Goal: Information Seeking & Learning: Learn about a topic

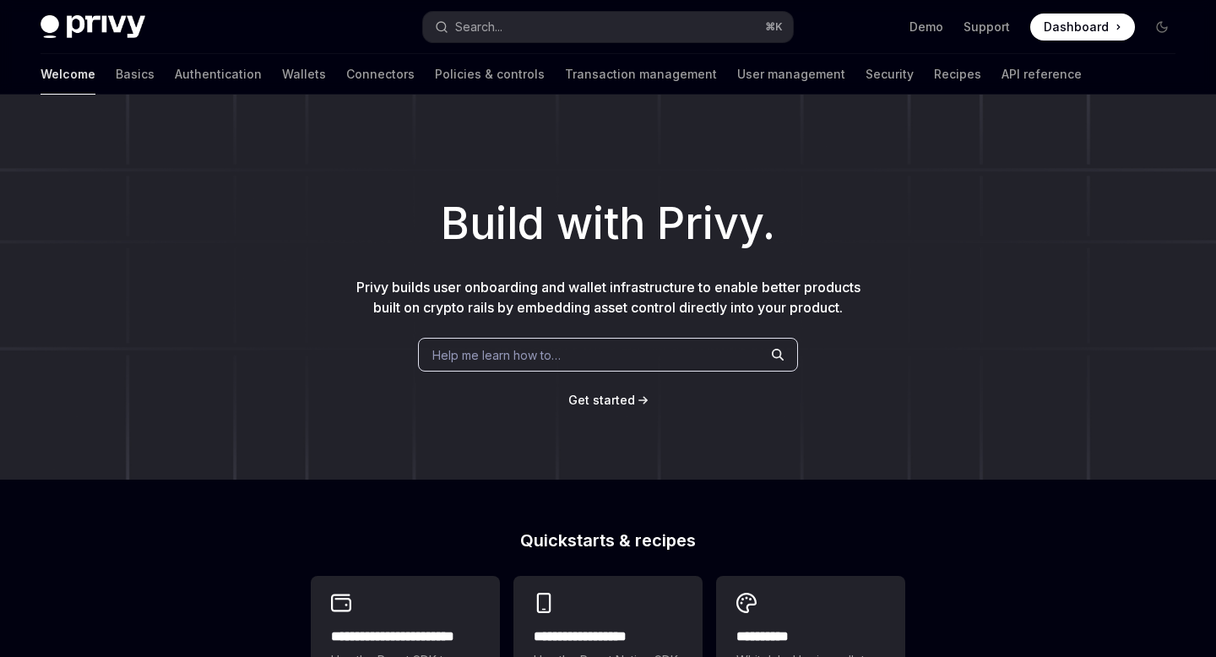
scroll to position [290, 0]
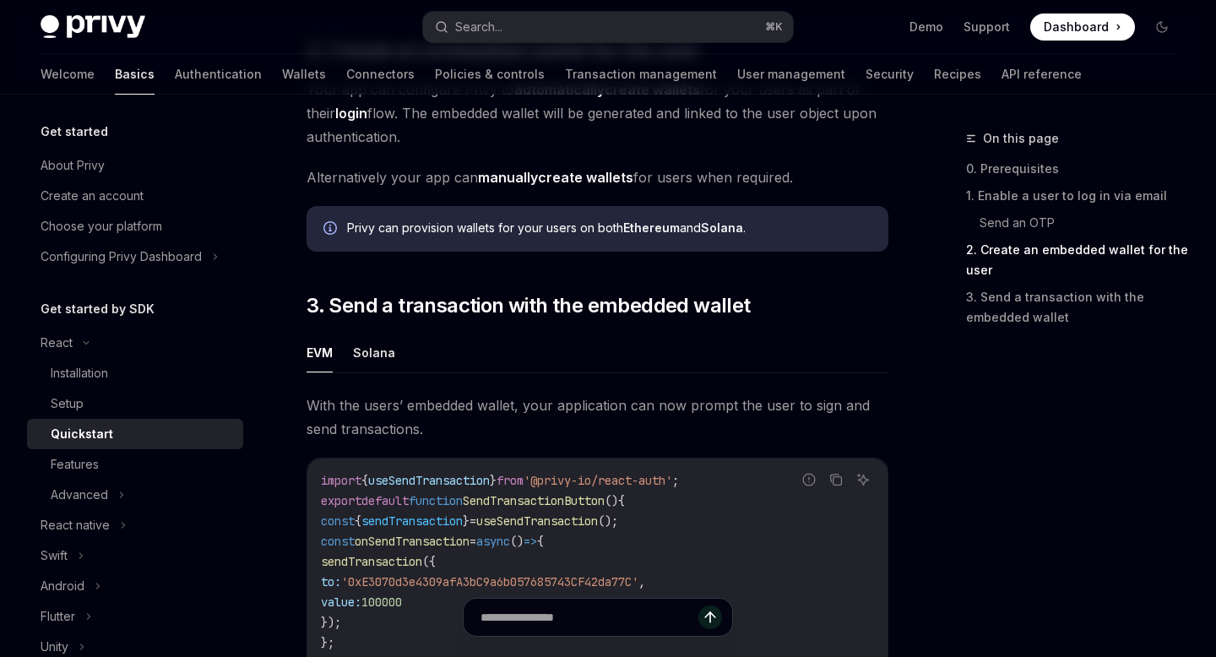
scroll to position [1270, 0]
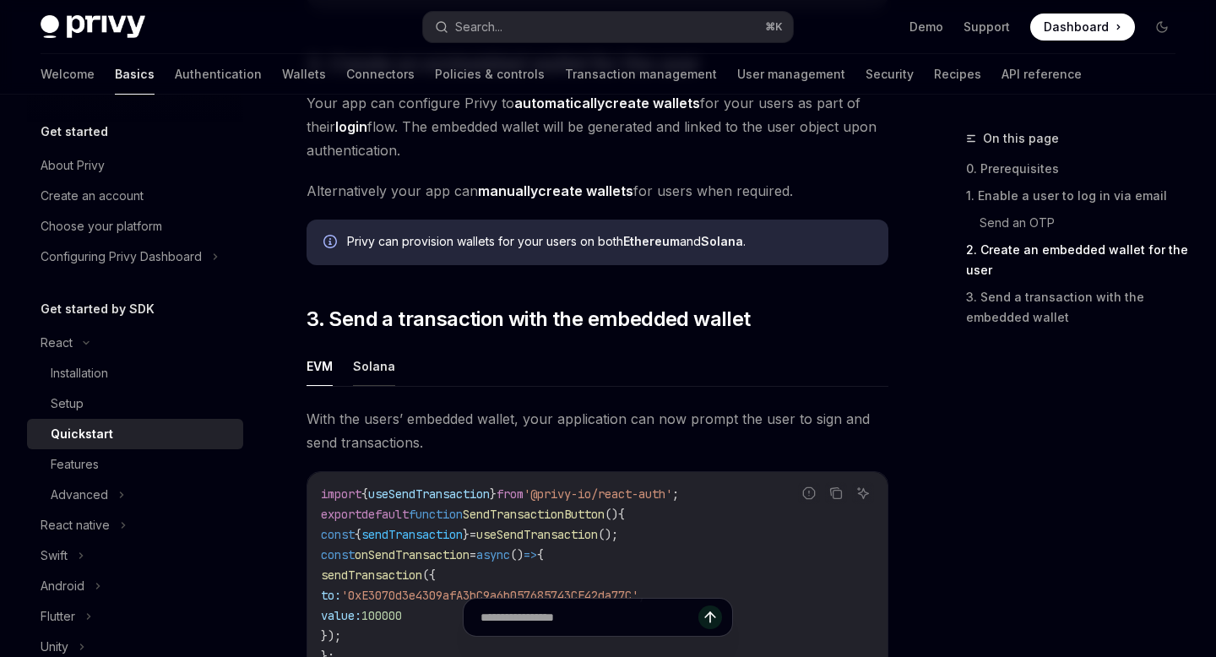
click at [372, 379] on button "Solana" at bounding box center [374, 366] width 42 height 40
type textarea "*"
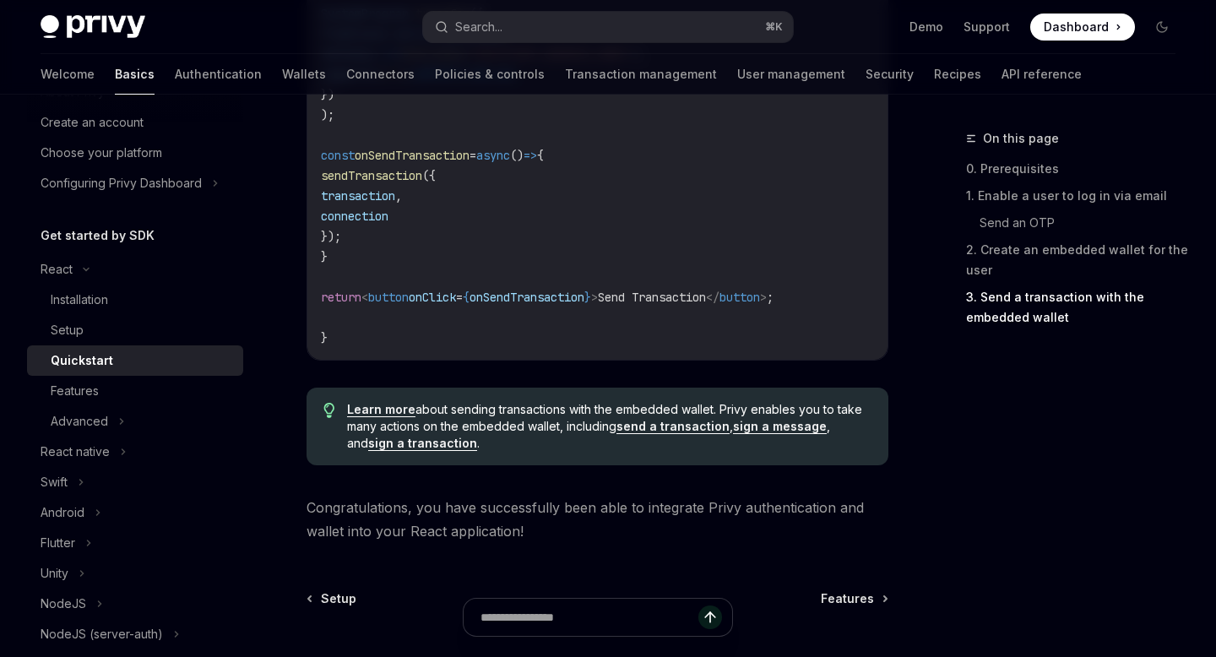
scroll to position [1930, 0]
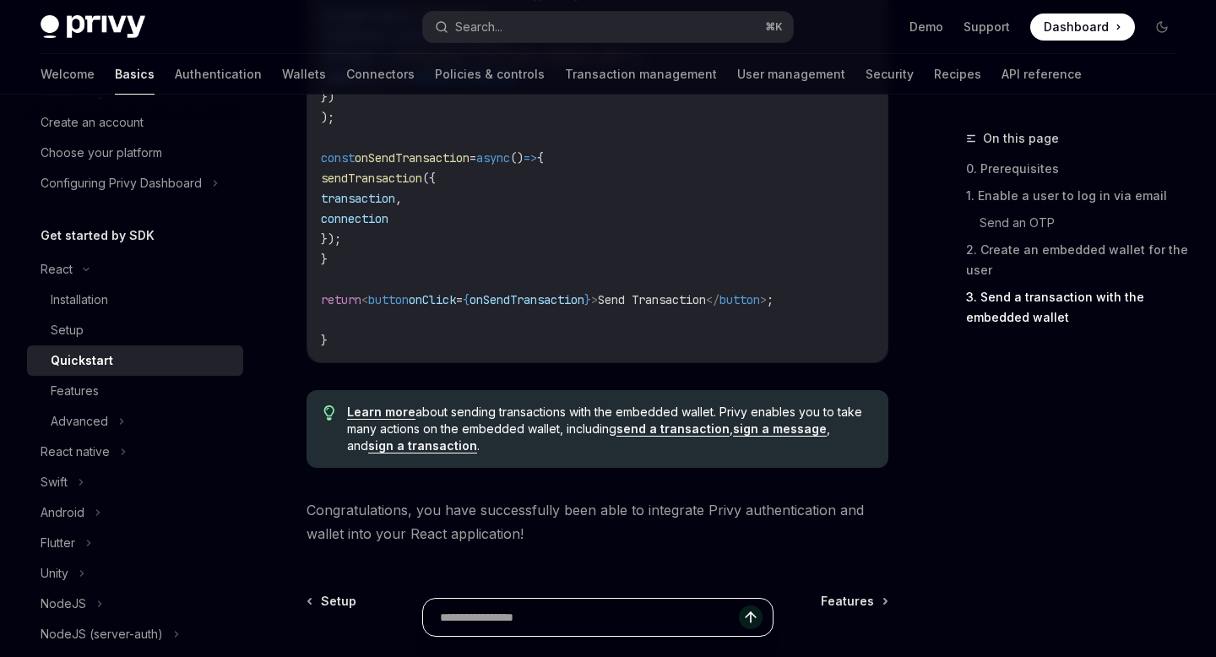
click at [523, 628] on input "text" at bounding box center [589, 617] width 299 height 37
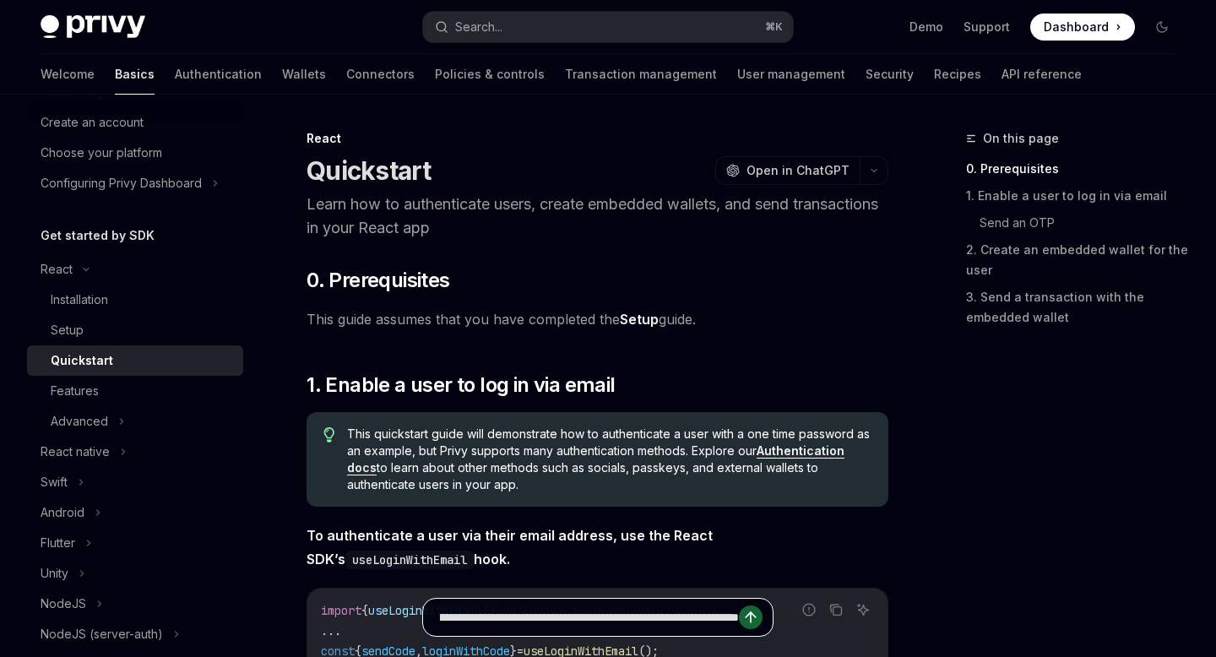
scroll to position [0, 227]
type input "**********"
type textarea "*"
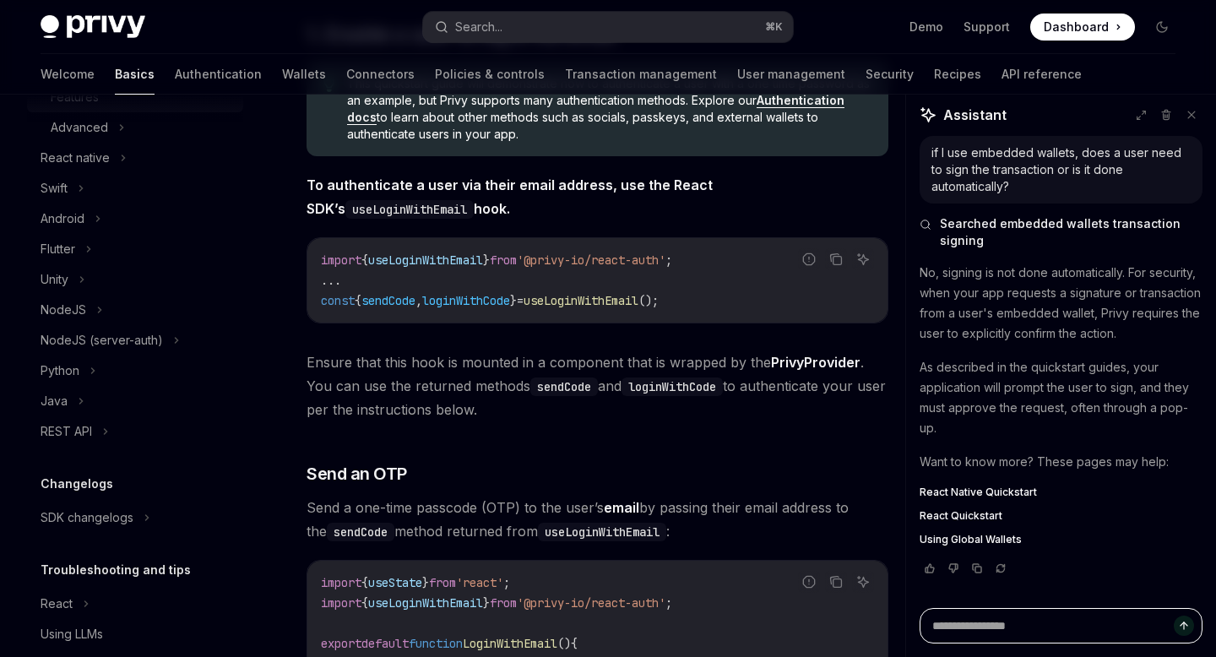
scroll to position [424, 0]
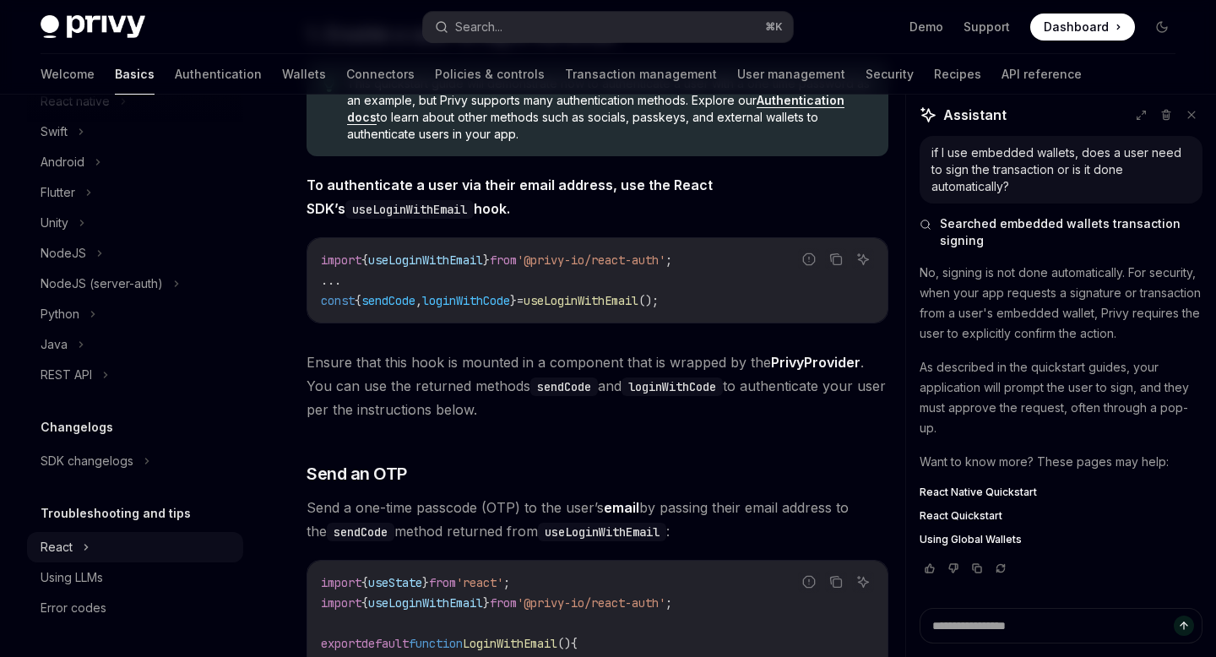
click at [84, 545] on icon at bounding box center [86, 547] width 7 height 20
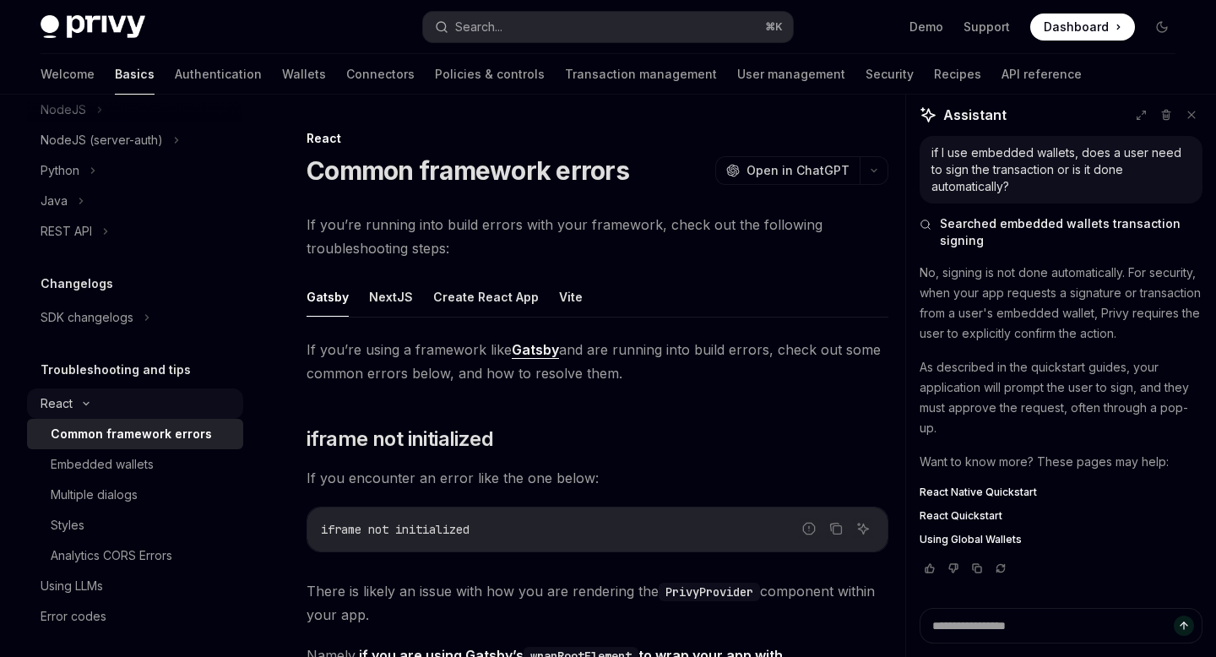
scroll to position [576, 0]
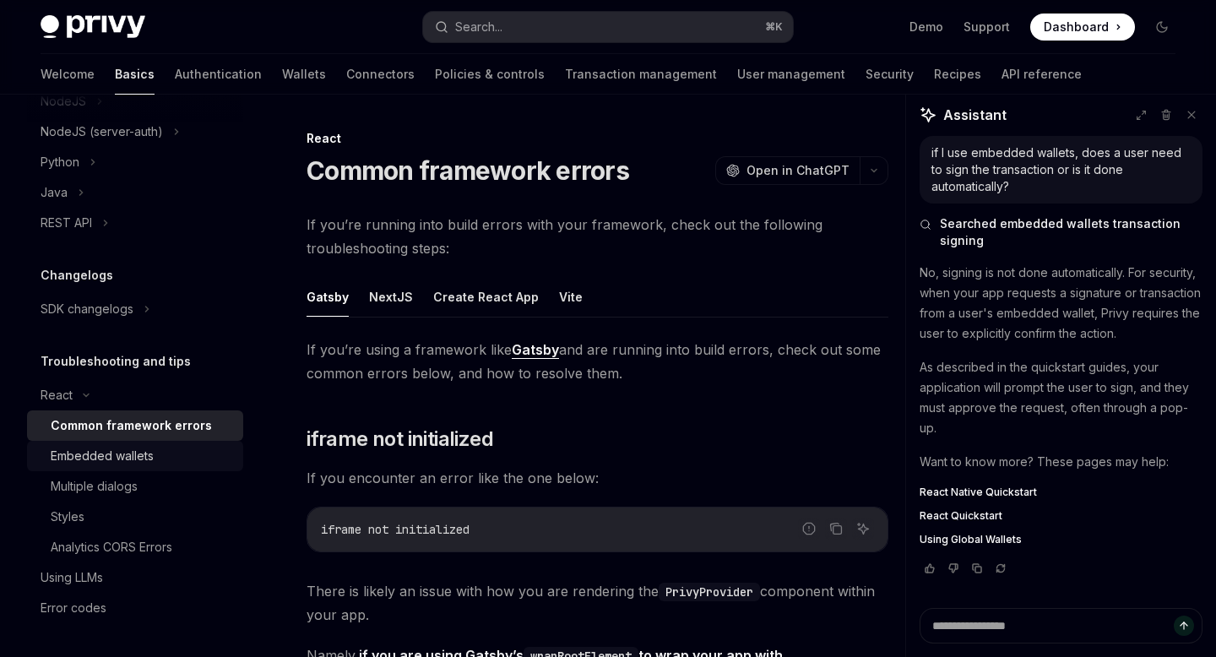
click at [111, 457] on div "Embedded wallets" at bounding box center [102, 456] width 103 height 20
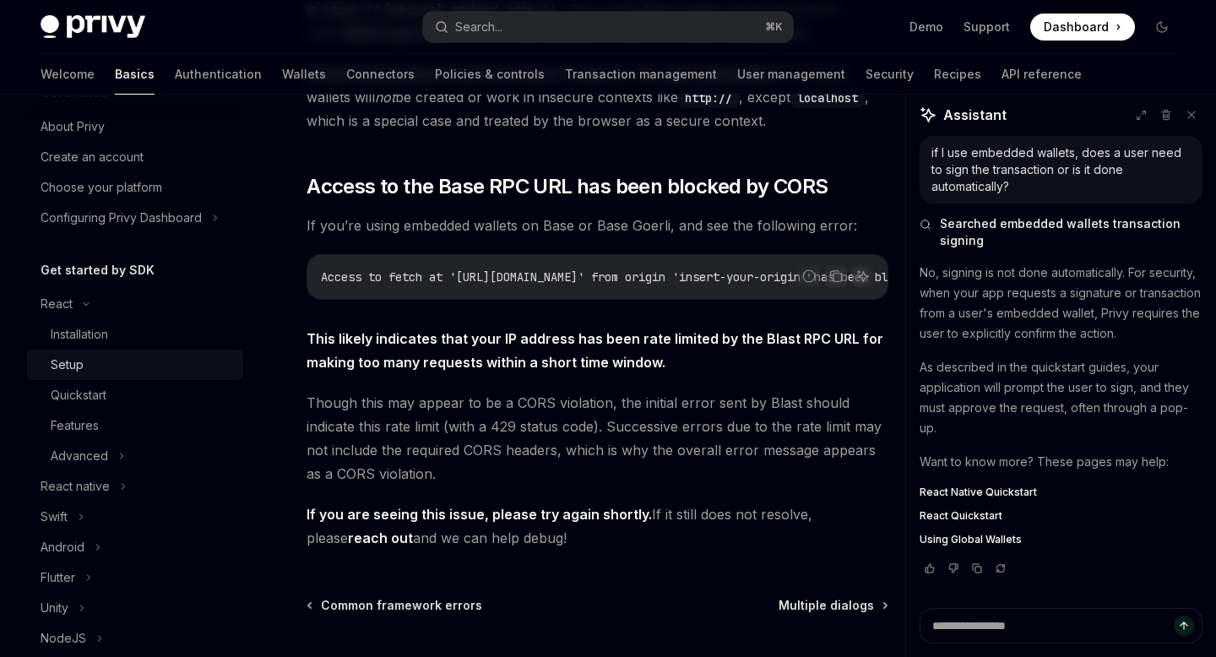
scroll to position [44, 0]
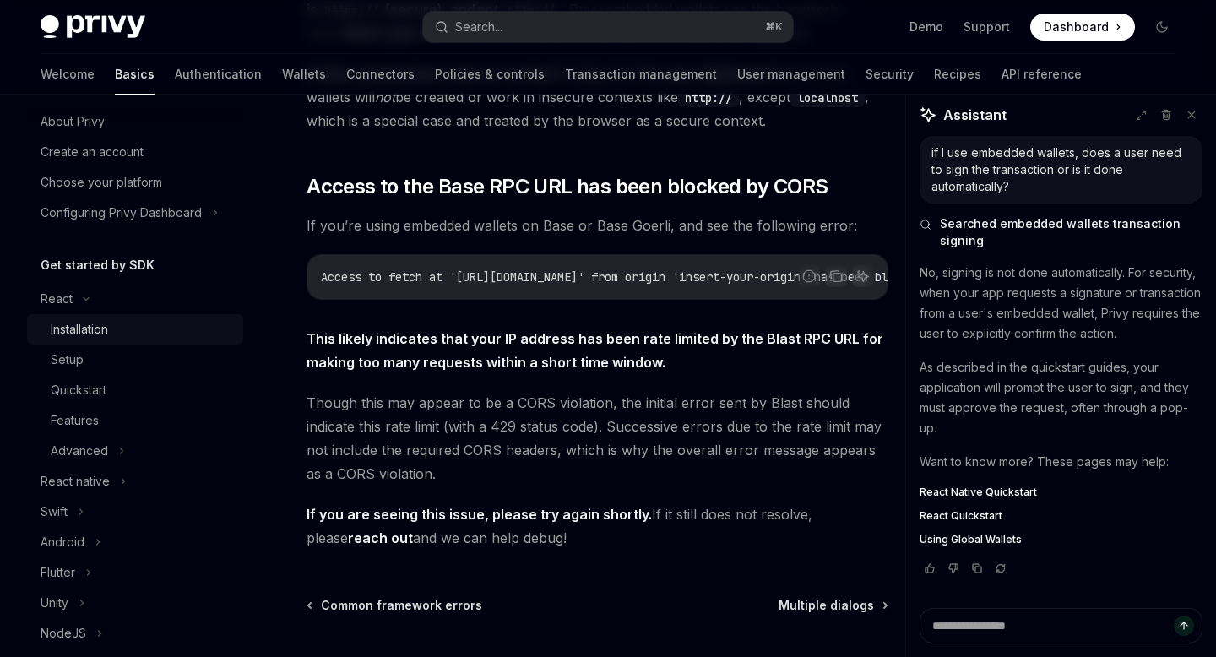
click at [120, 332] on div "Installation" at bounding box center [142, 329] width 182 height 20
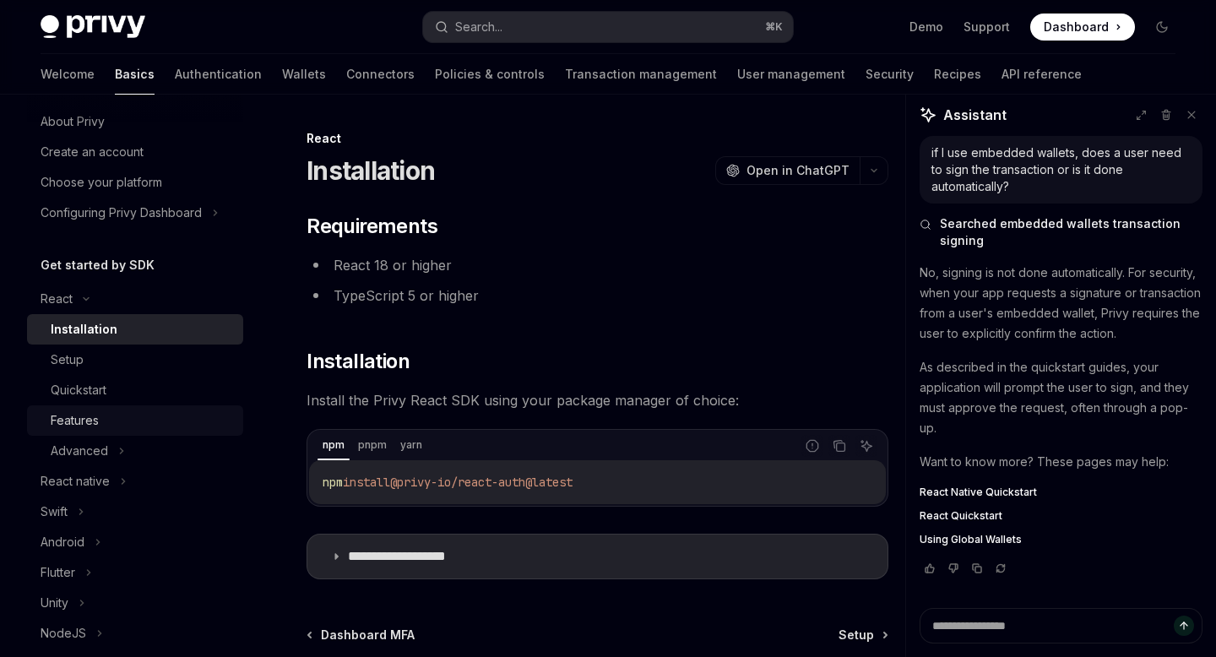
click at [133, 422] on div "Features" at bounding box center [142, 420] width 182 height 20
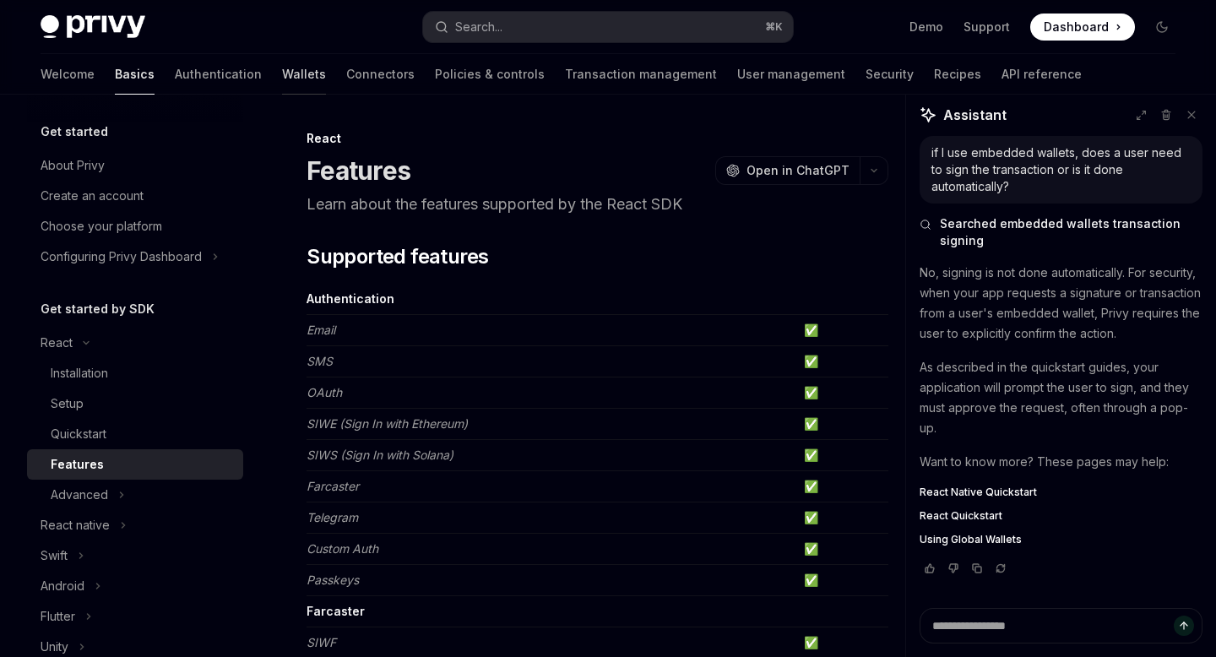
click at [282, 67] on link "Wallets" at bounding box center [304, 74] width 44 height 41
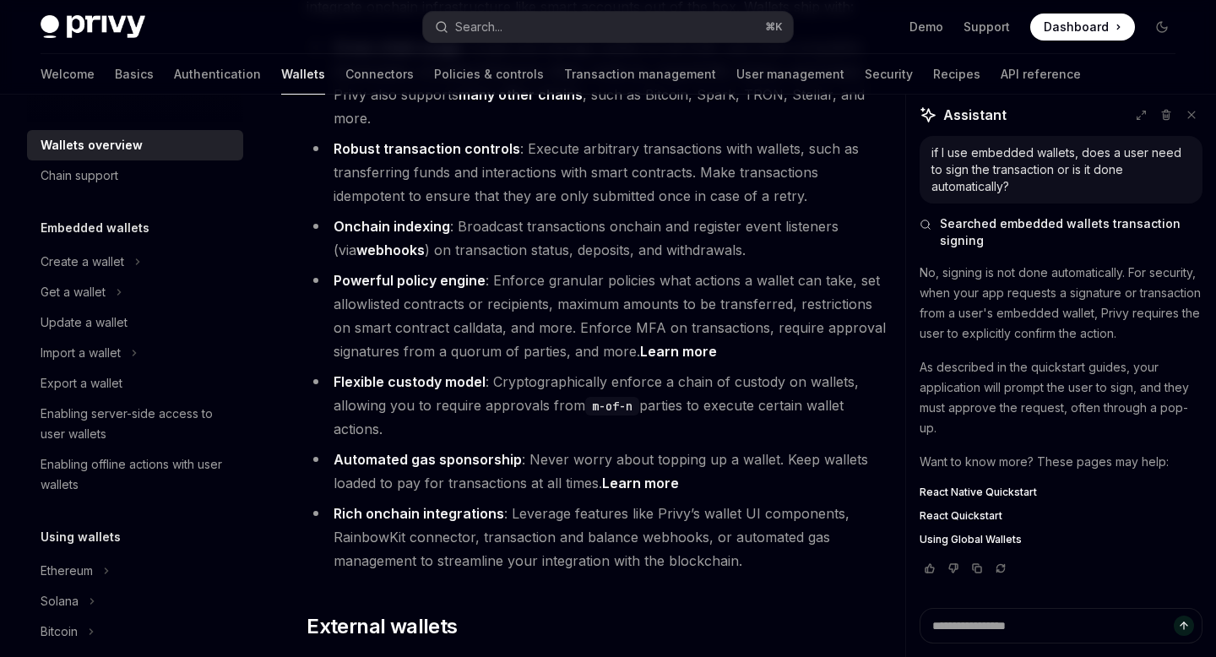
scroll to position [2059, 0]
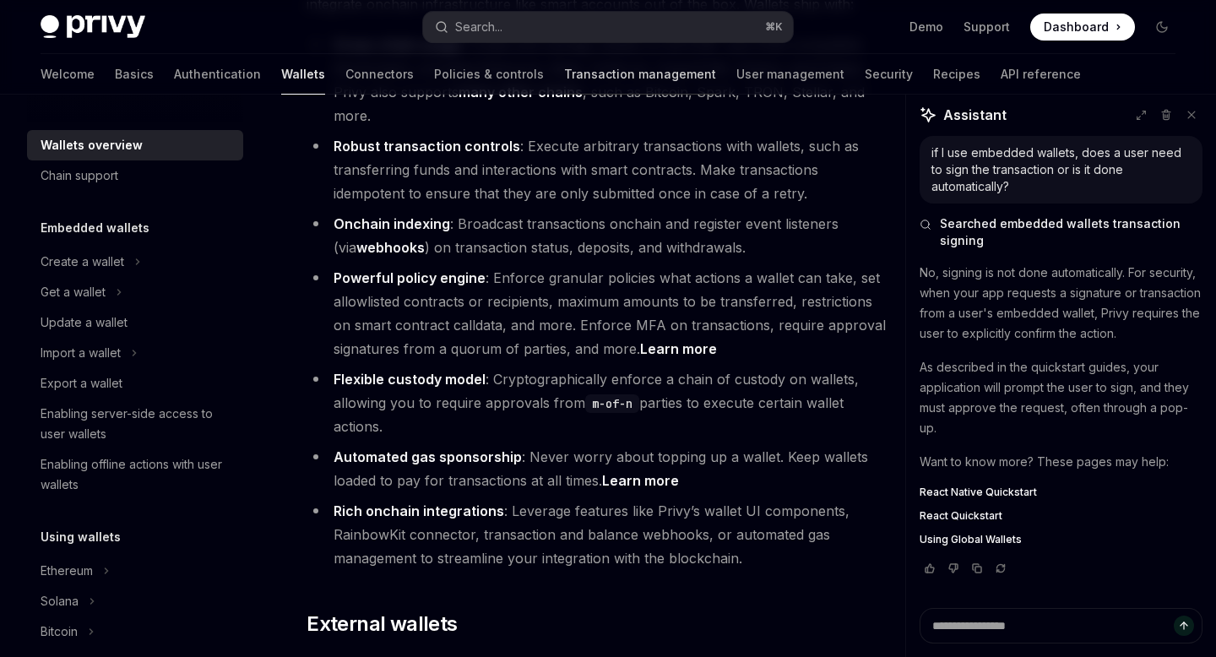
click at [568, 78] on link "Transaction management" at bounding box center [640, 74] width 152 height 41
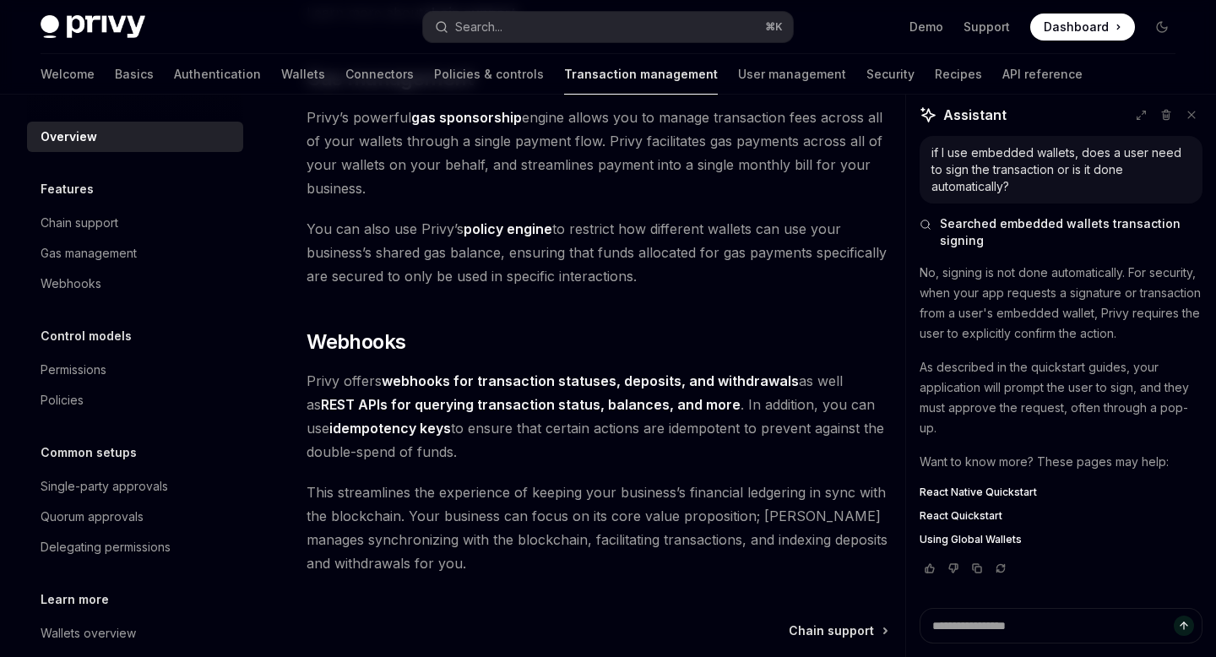
scroll to position [1715, 0]
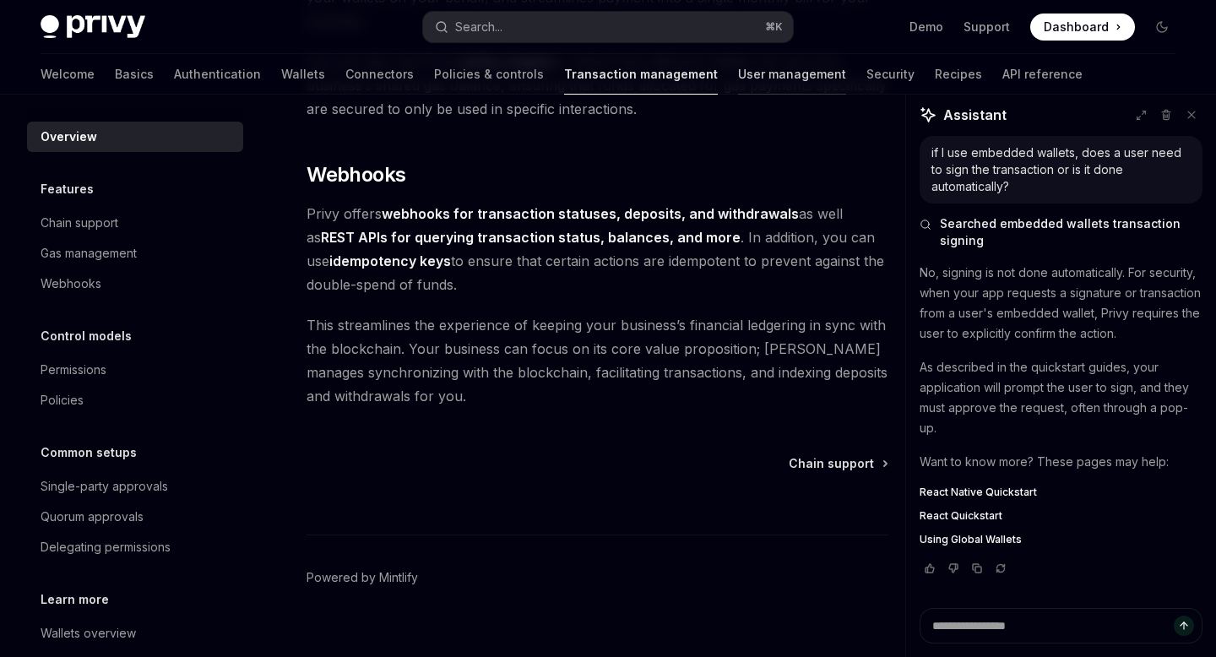
click at [738, 77] on link "User management" at bounding box center [792, 74] width 108 height 41
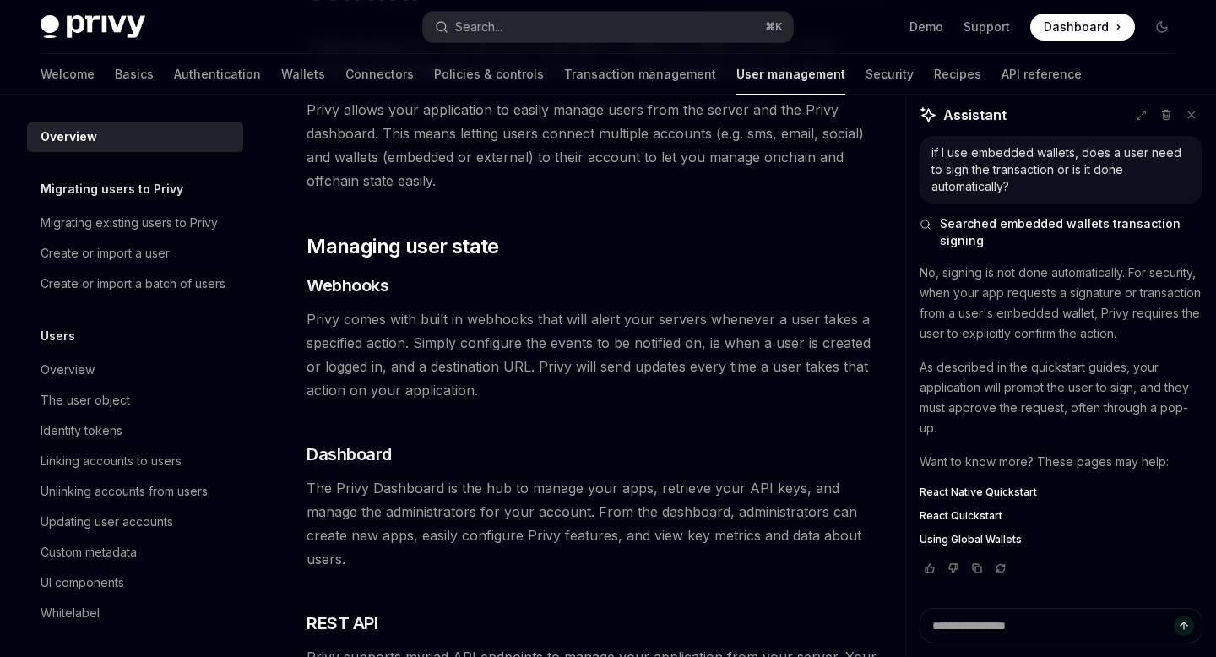
scroll to position [438, 0]
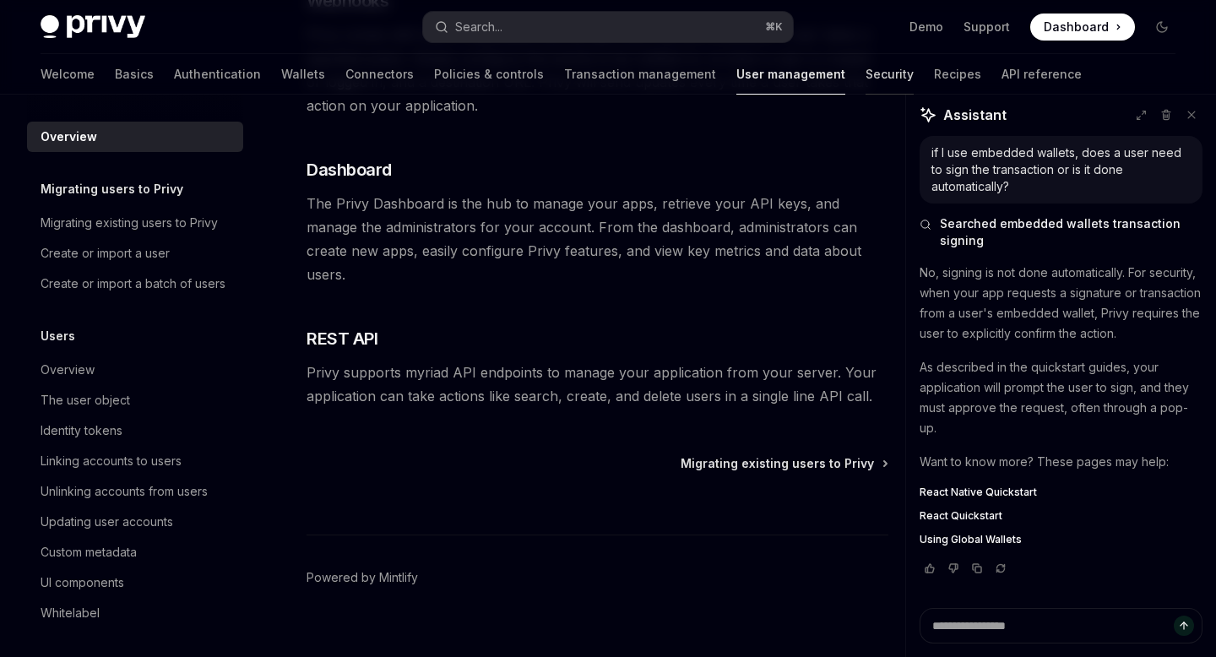
click at [865, 68] on link "Security" at bounding box center [889, 74] width 48 height 41
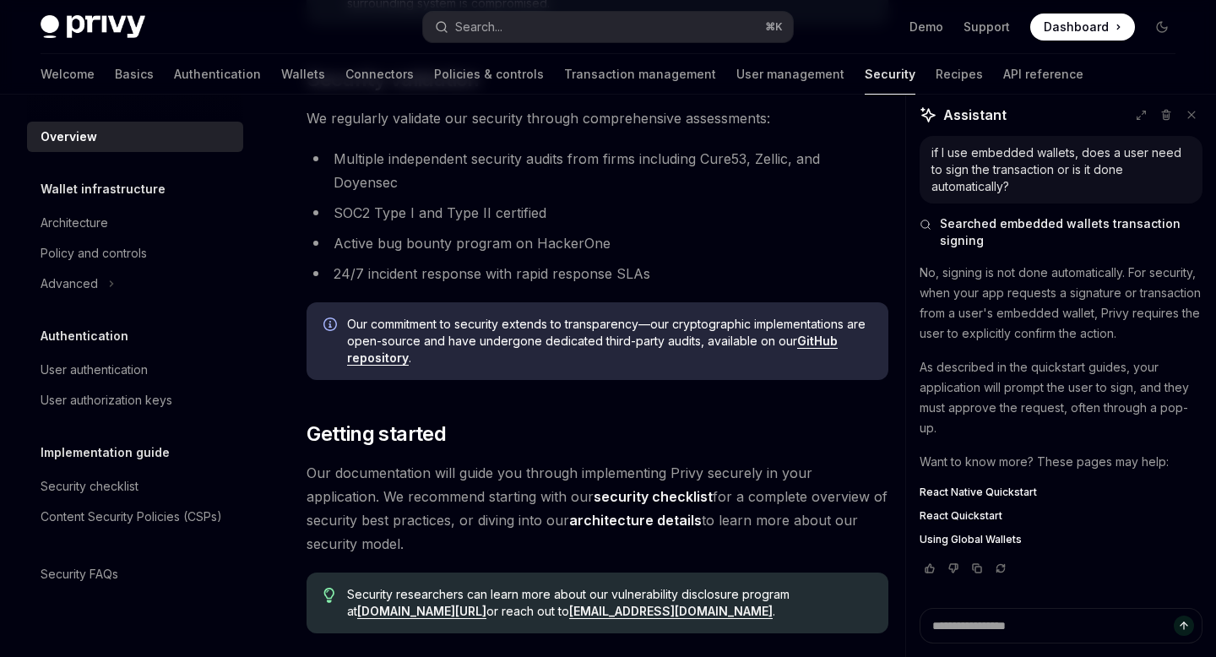
scroll to position [1242, 0]
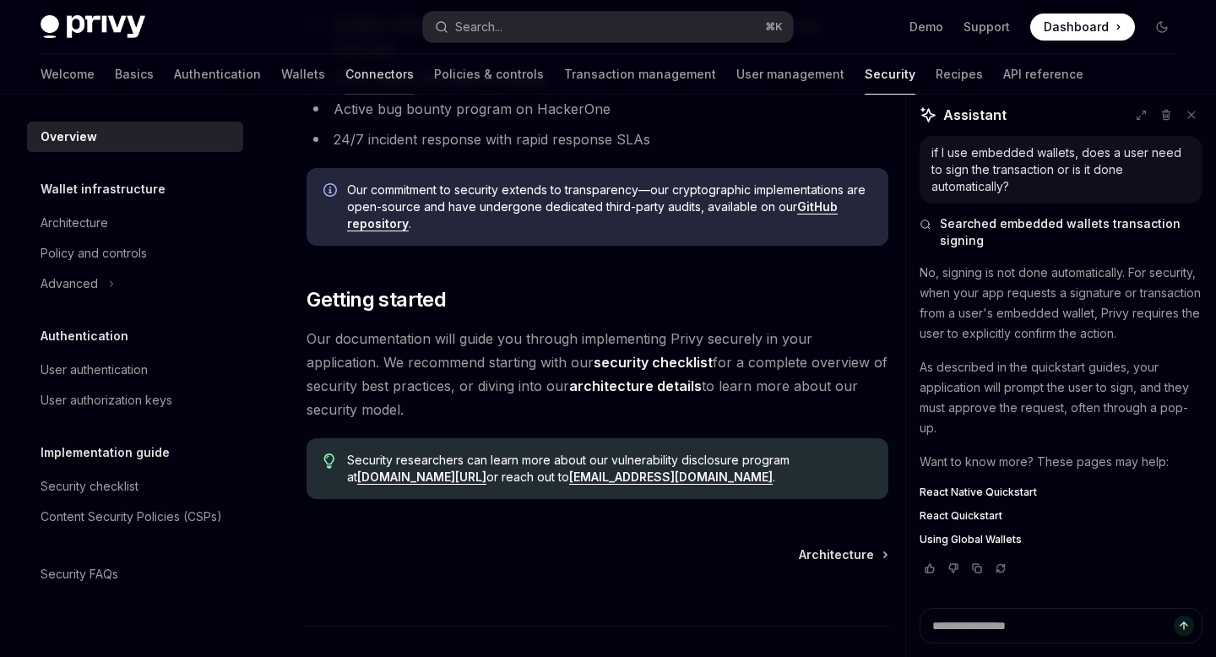
click at [345, 78] on link "Connectors" at bounding box center [379, 74] width 68 height 41
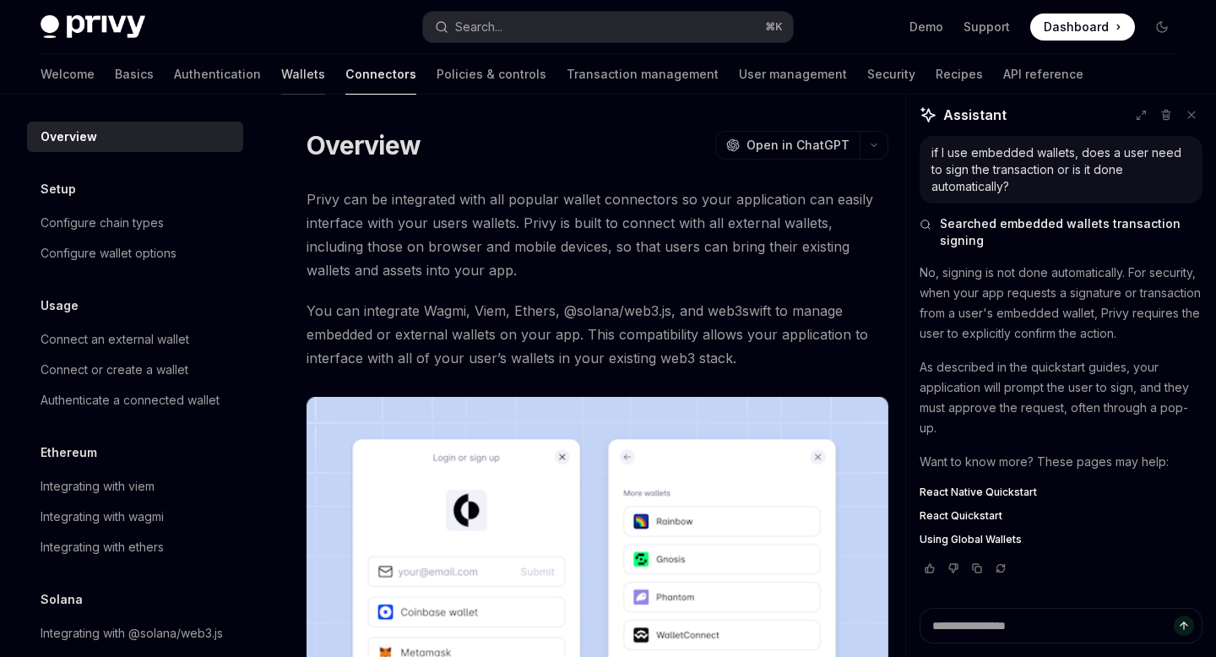
click at [281, 70] on link "Wallets" at bounding box center [303, 74] width 44 height 41
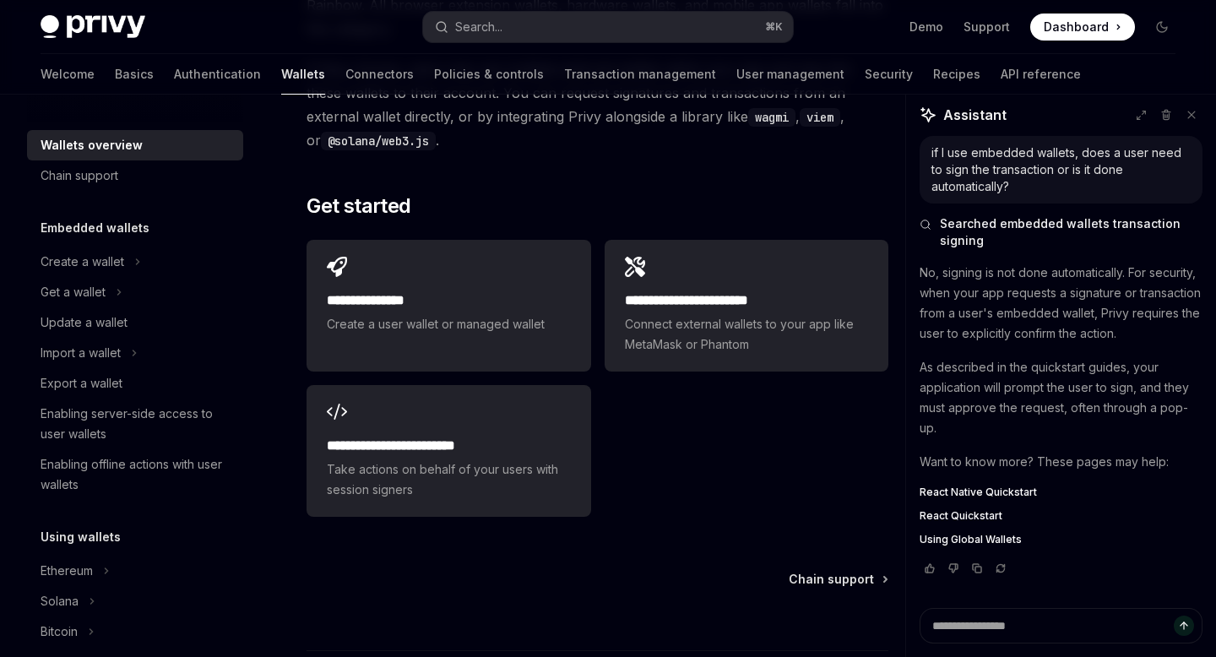
scroll to position [2729, 0]
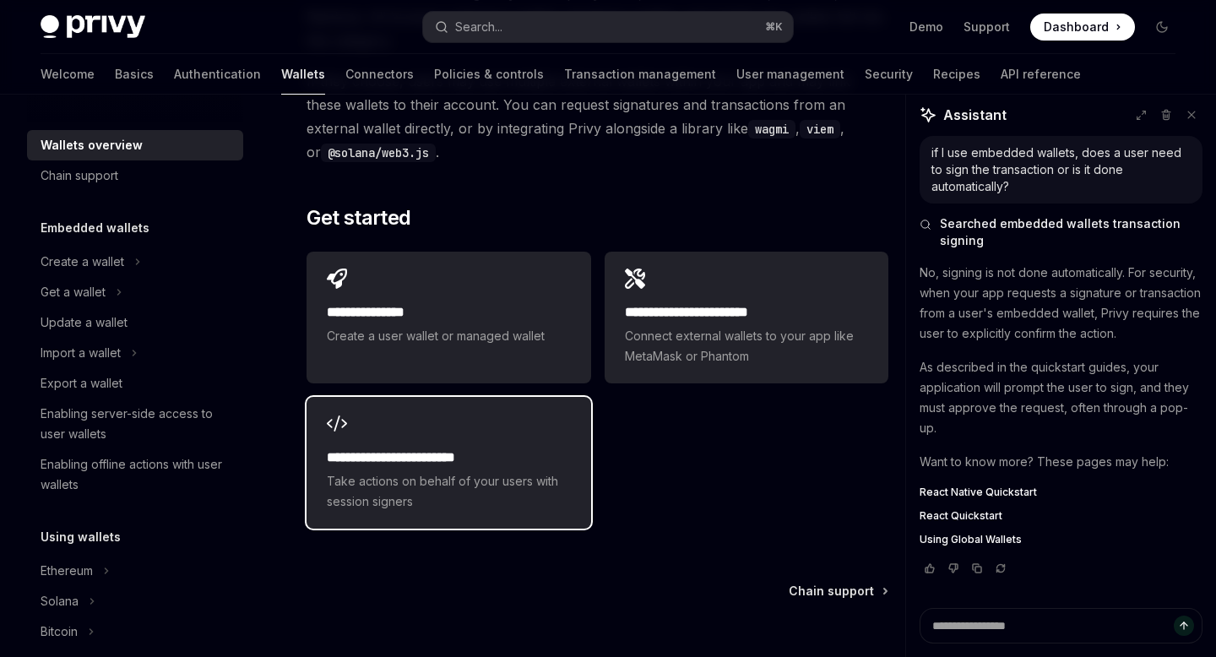
click at [514, 442] on div "**********" at bounding box center [448, 463] width 284 height 132
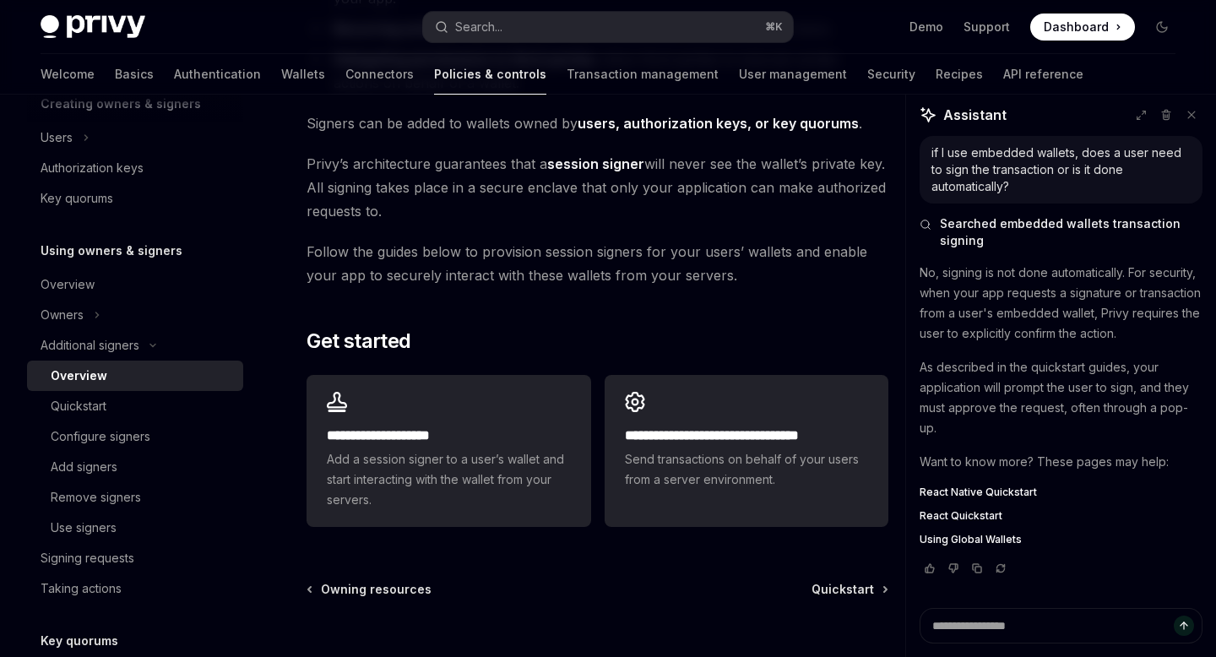
scroll to position [339, 0]
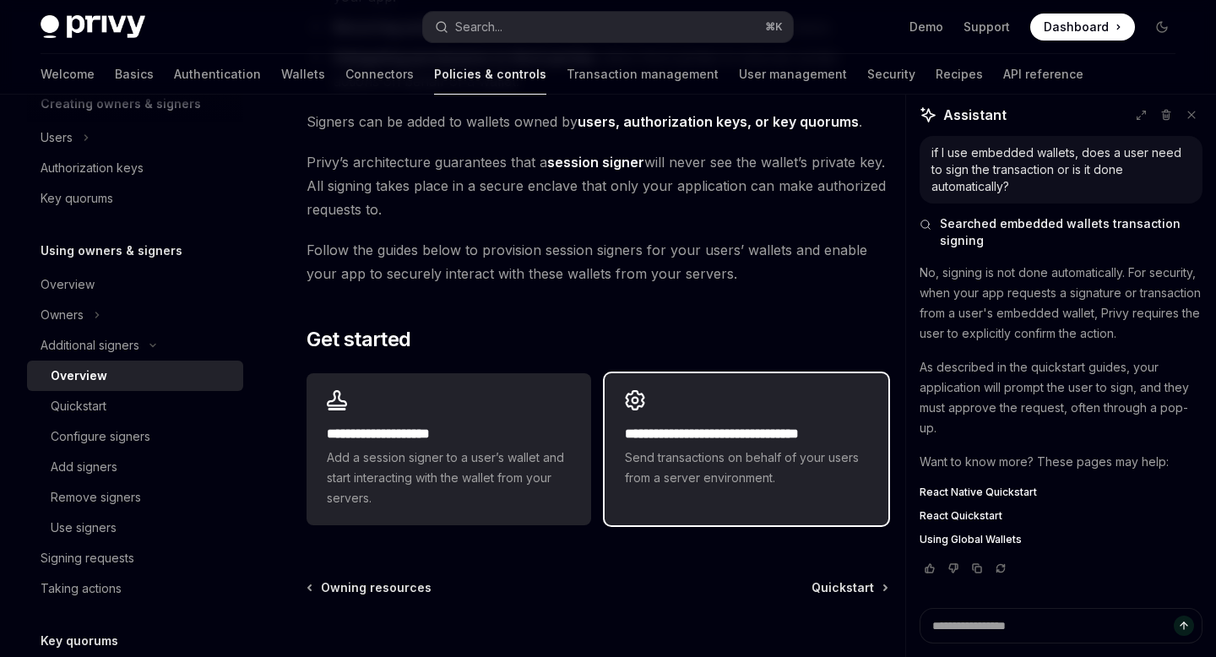
click at [668, 408] on div "**********" at bounding box center [746, 439] width 284 height 132
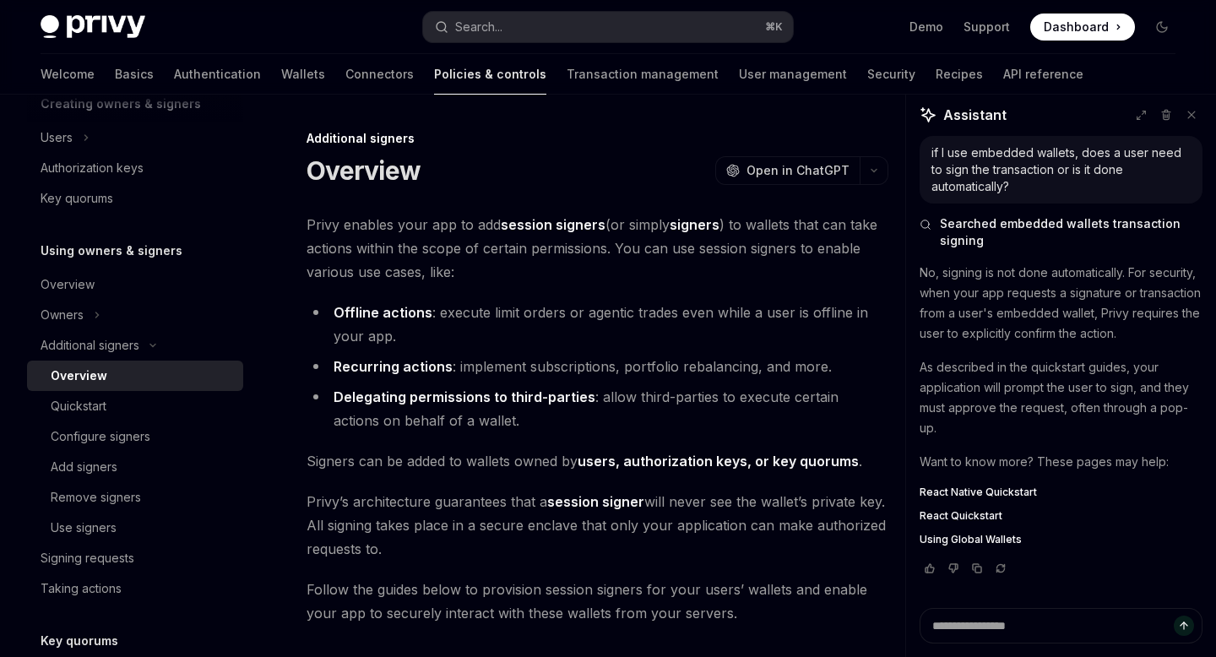
type textarea "*"
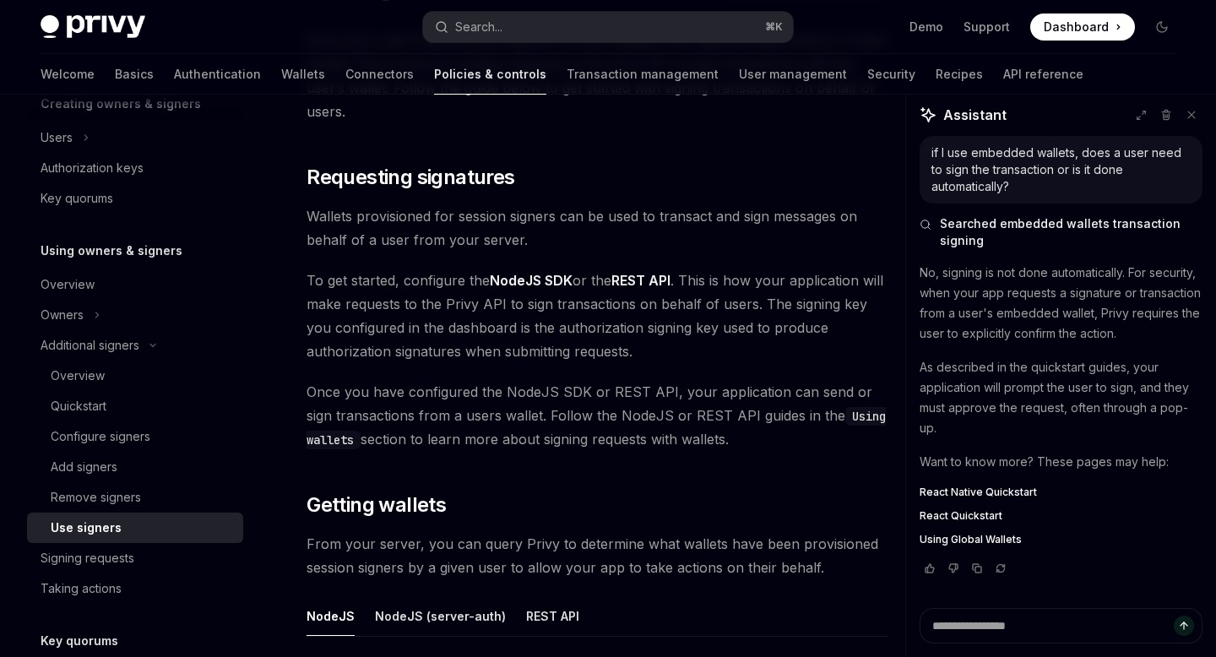
scroll to position [188, 0]
